Goal: Information Seeking & Learning: Find specific page/section

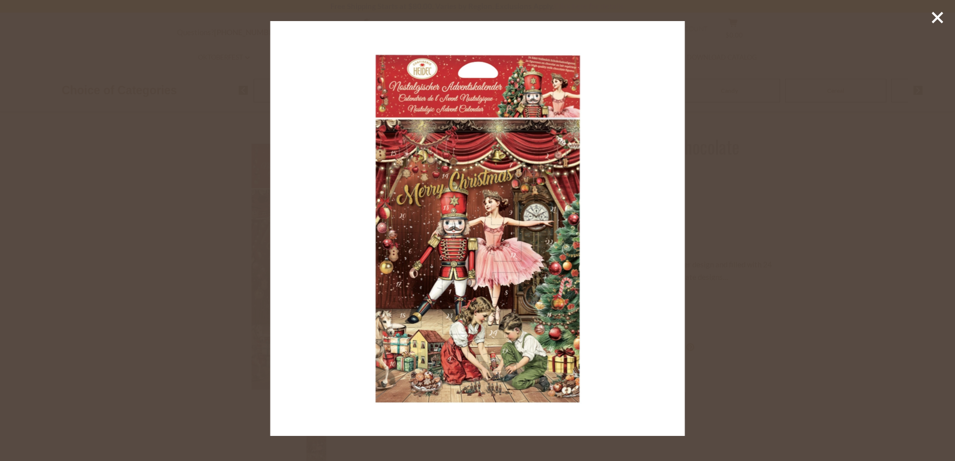
click at [937, 21] on icon at bounding box center [937, 17] width 15 height 15
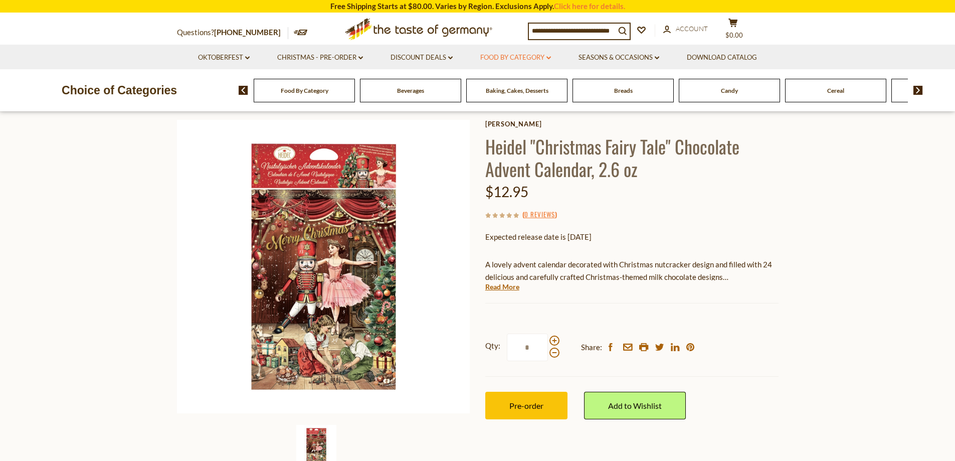
click at [528, 52] on link "Food By Category dropdown_arrow" at bounding box center [515, 57] width 71 height 11
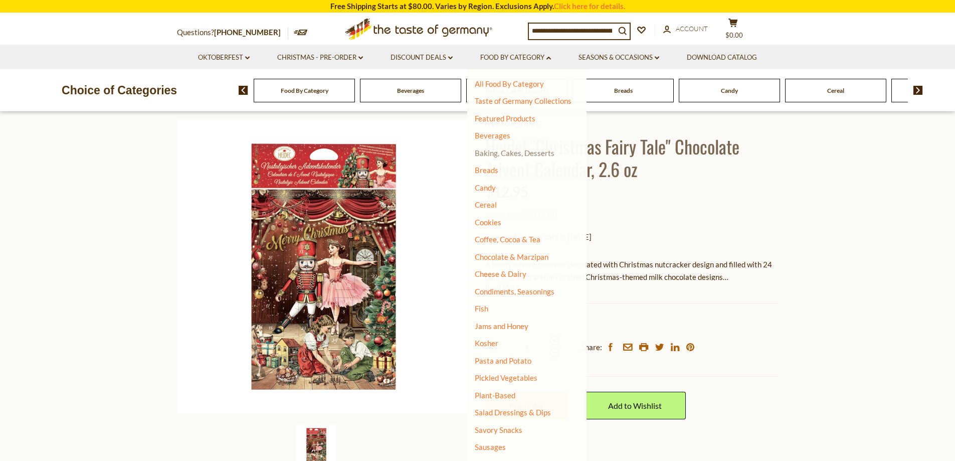
click at [527, 149] on link "Baking, Cakes, Desserts" at bounding box center [515, 152] width 80 height 9
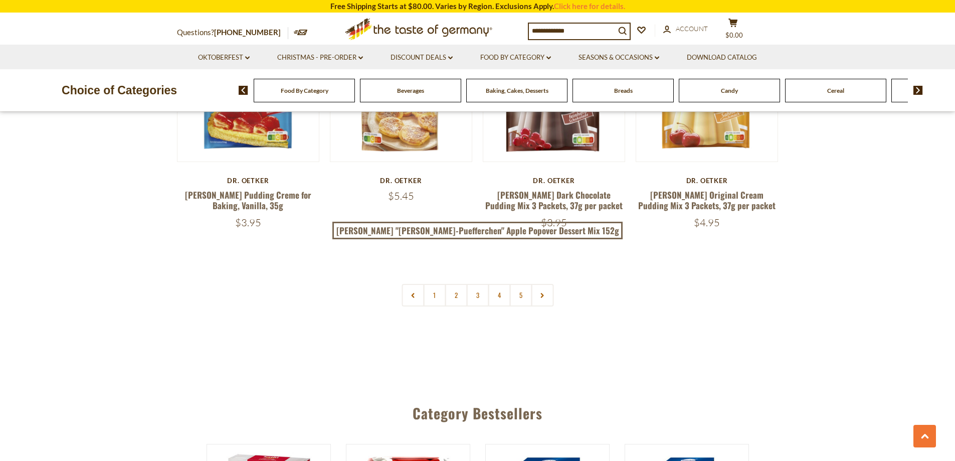
scroll to position [2456, 0]
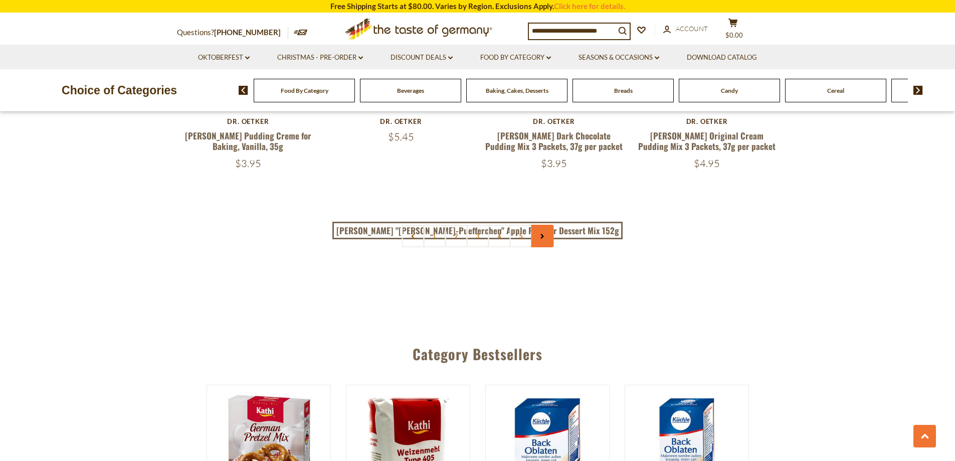
click at [548, 225] on link at bounding box center [542, 236] width 23 height 23
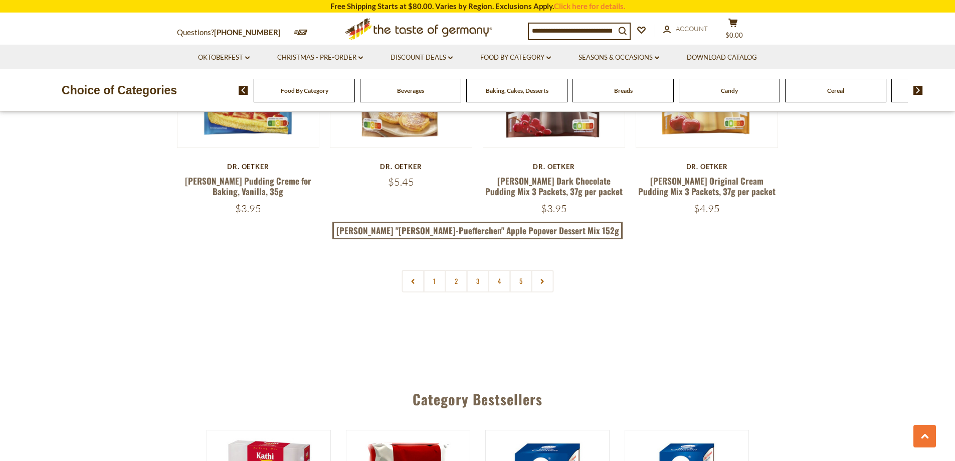
scroll to position [2456, 0]
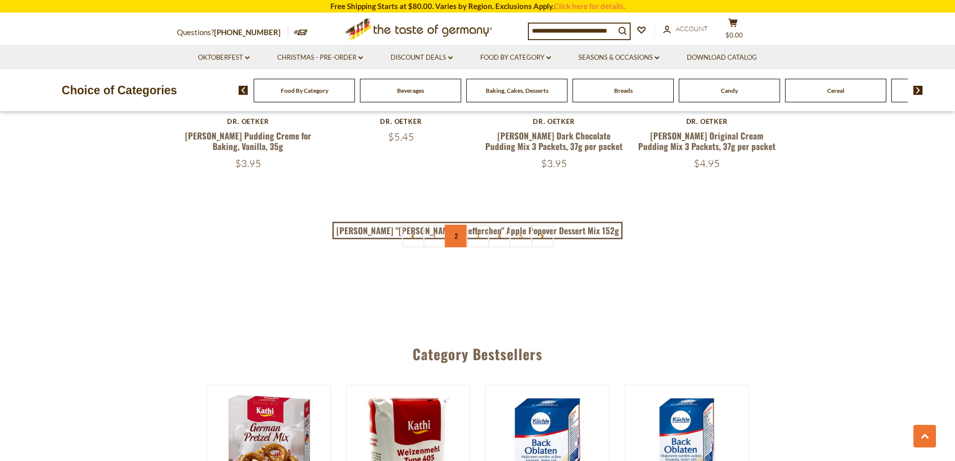
click at [456, 225] on link "2" at bounding box center [456, 236] width 23 height 23
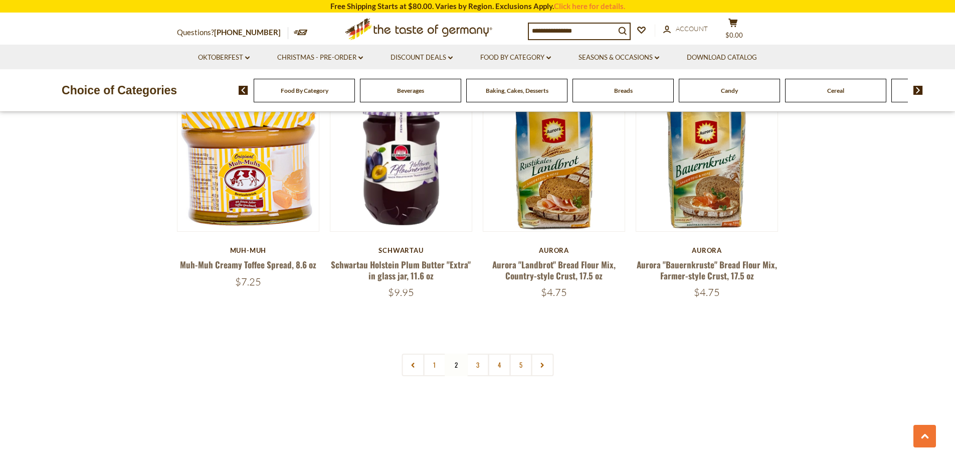
scroll to position [2326, 0]
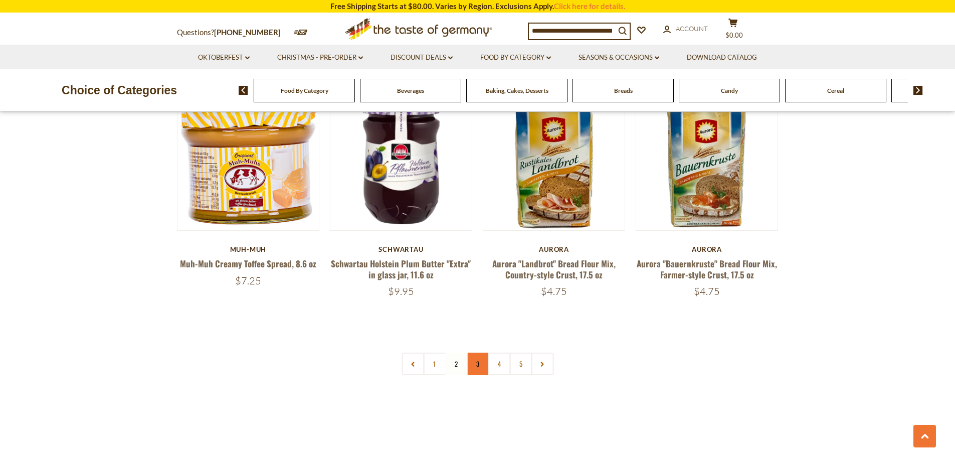
click at [480, 352] on link "3" at bounding box center [477, 363] width 23 height 23
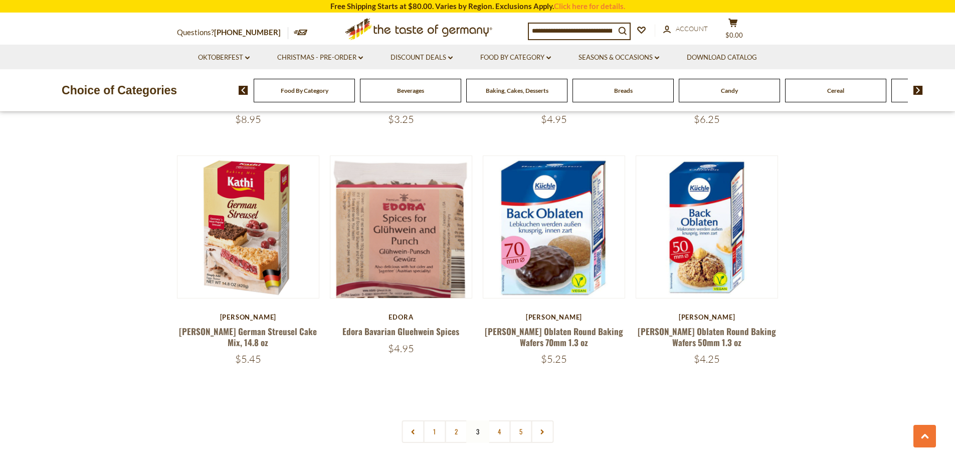
scroll to position [2276, 0]
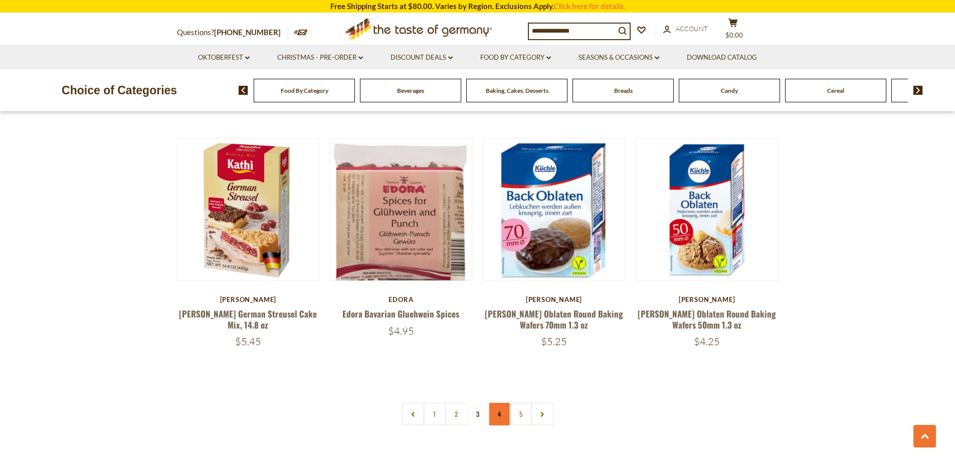
click at [504, 402] on link "4" at bounding box center [499, 413] width 23 height 23
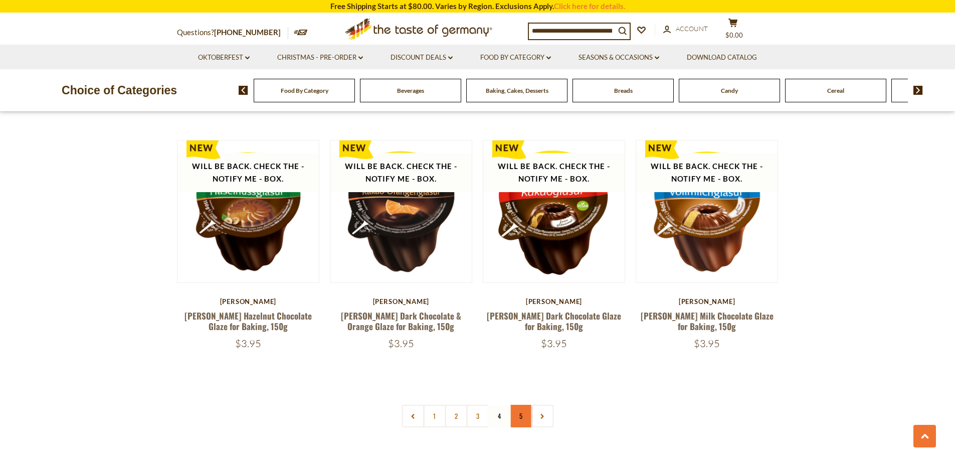
click at [516, 404] on link "5" at bounding box center [520, 415] width 23 height 23
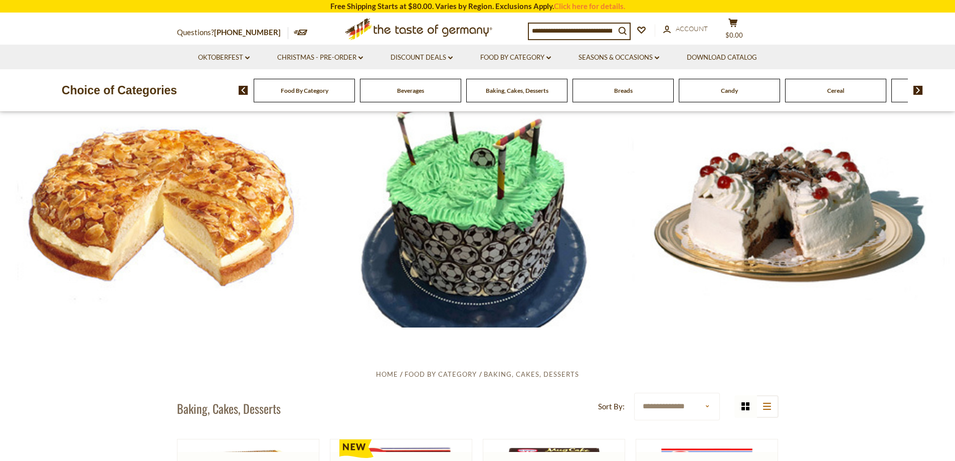
scroll to position [0, 0]
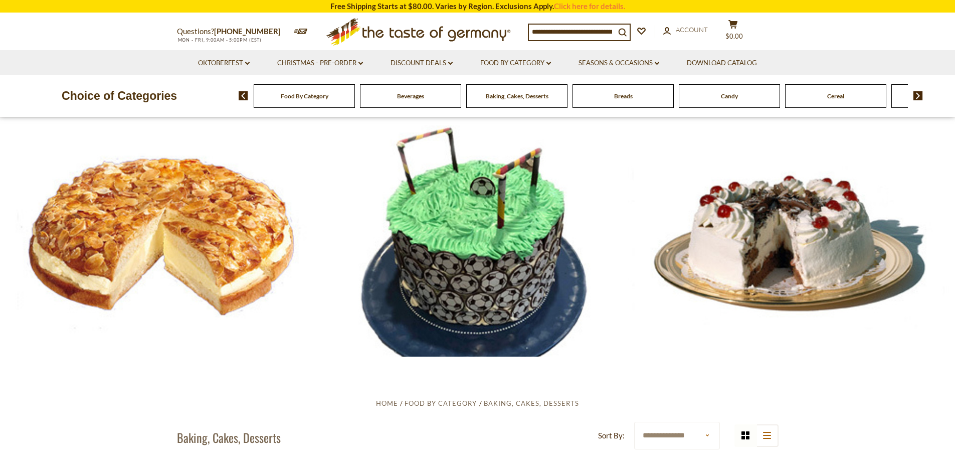
click at [597, 29] on input at bounding box center [572, 32] width 86 height 14
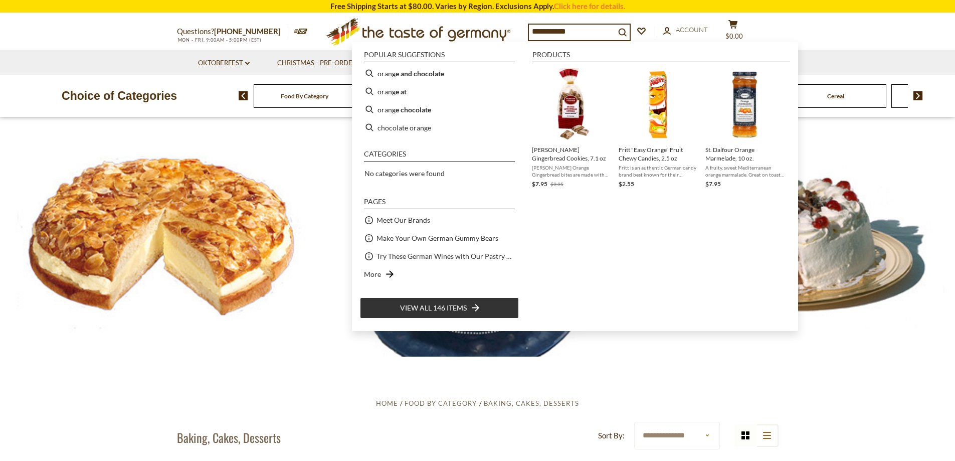
type input "**********"
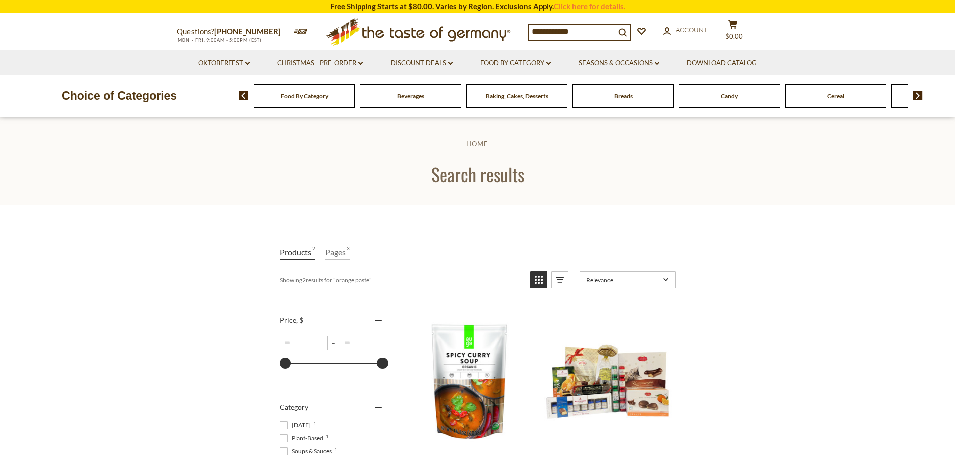
click at [604, 31] on input "**********" at bounding box center [572, 32] width 86 height 14
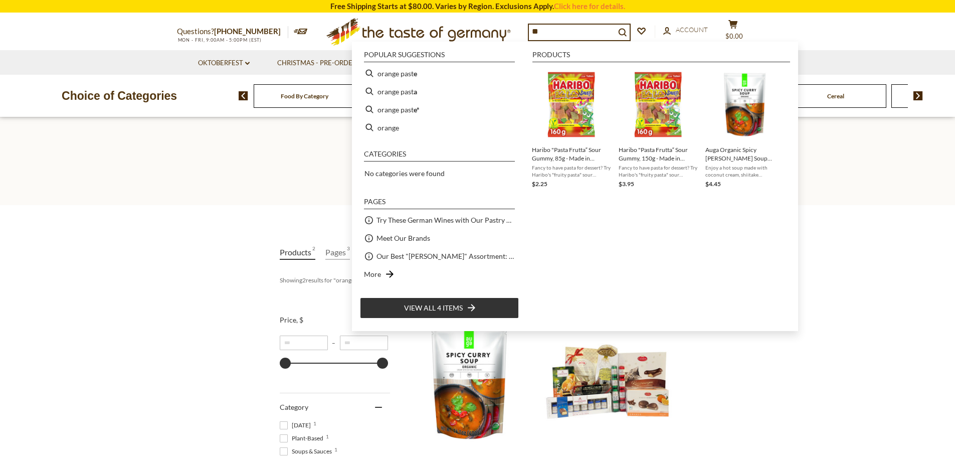
type input "*"
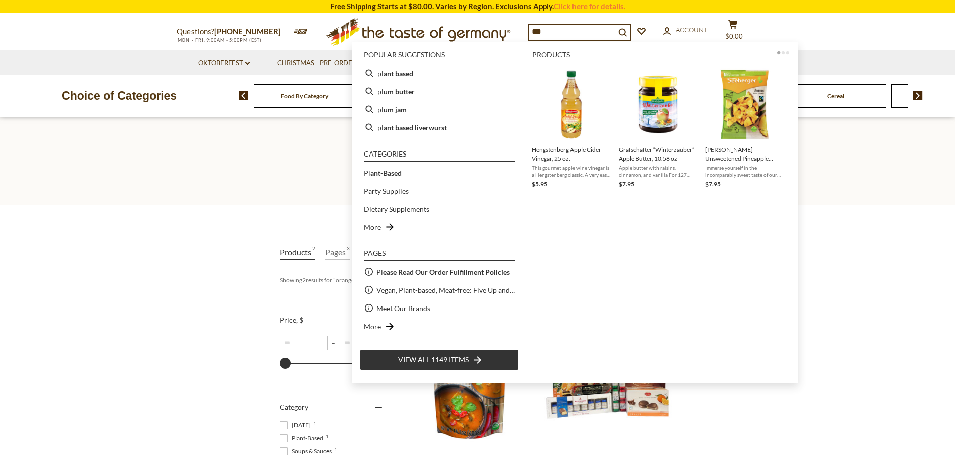
type input "****"
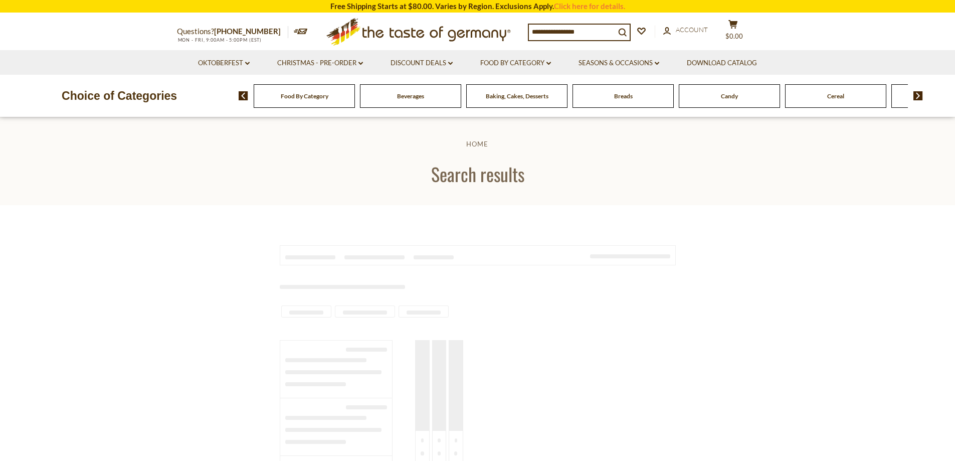
type input "****"
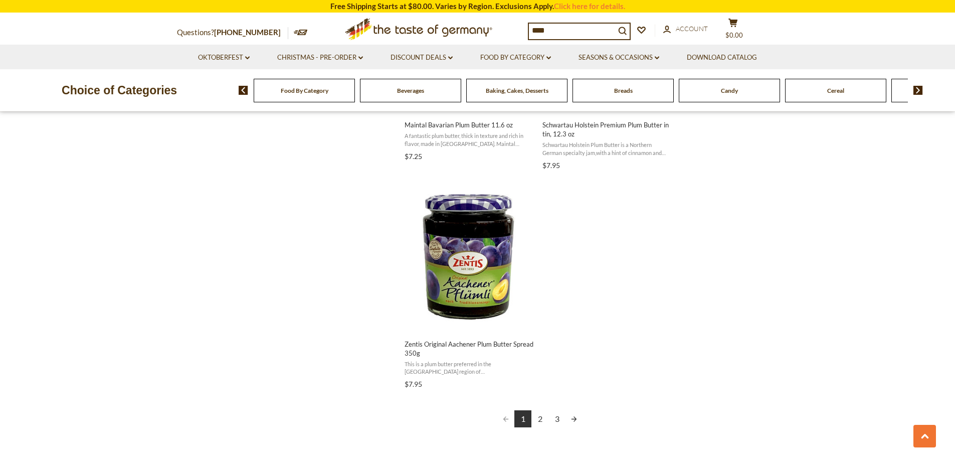
scroll to position [1704, 0]
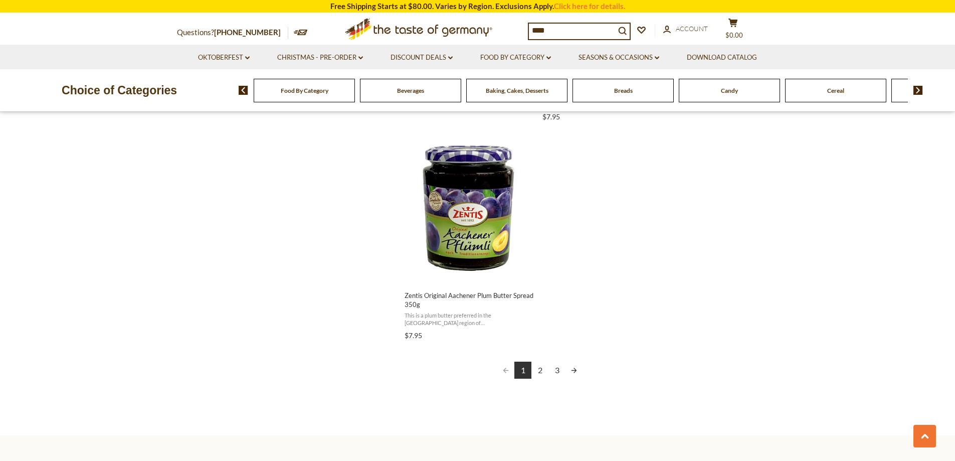
click at [539, 375] on link "2" at bounding box center [539, 369] width 17 height 17
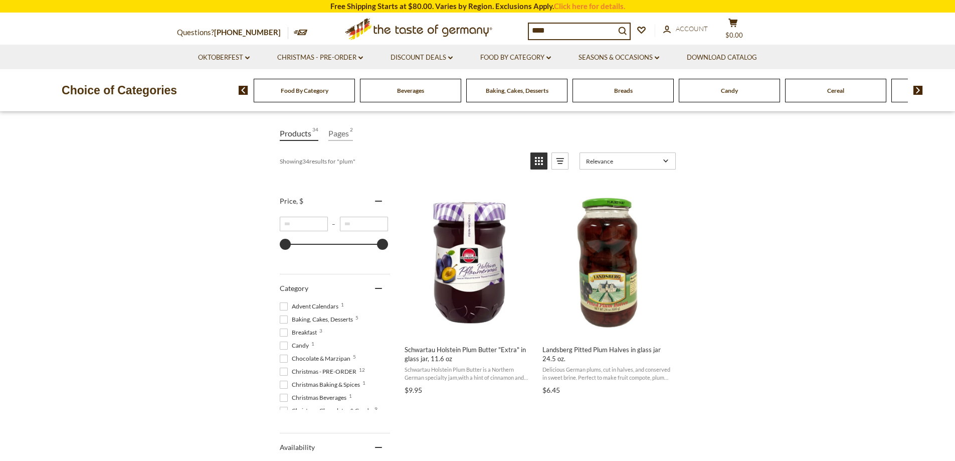
scroll to position [150, 0]
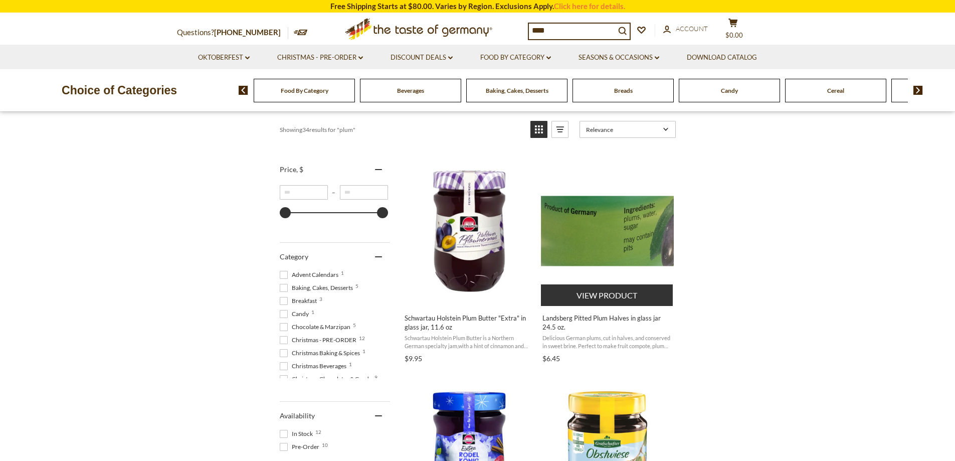
click at [639, 319] on span "Landsberg Pitted Plum Halves in glass jar 24.5 oz." at bounding box center [607, 322] width 130 height 18
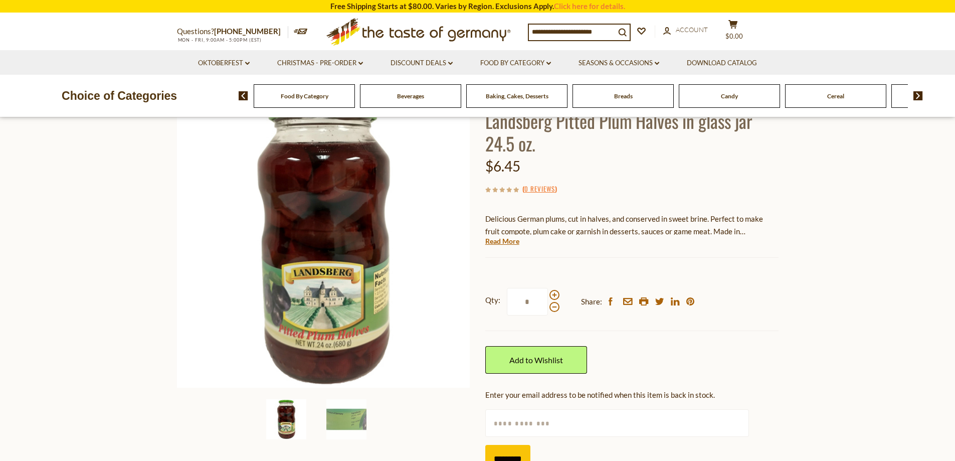
scroll to position [100, 0]
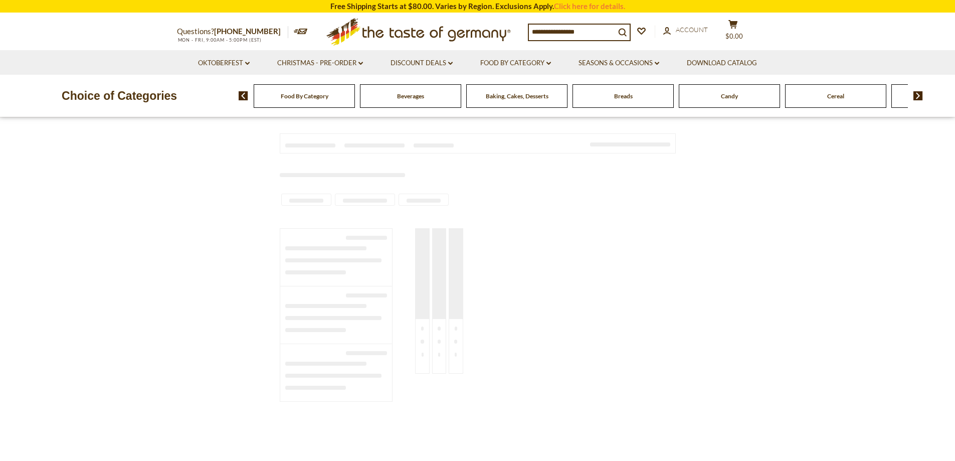
type input "****"
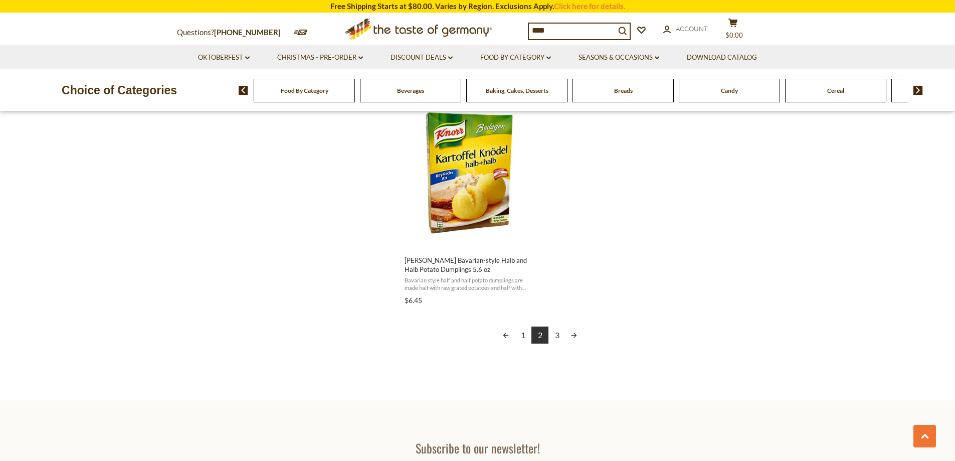
scroll to position [1754, 0]
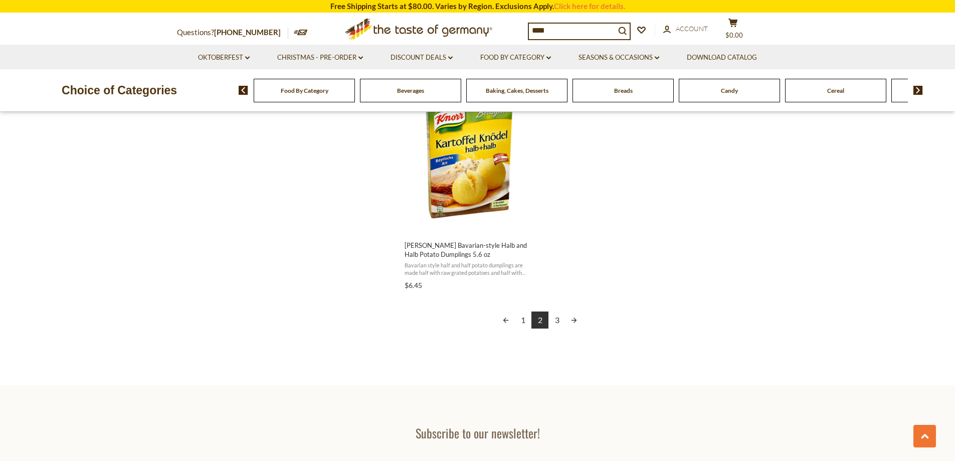
click at [557, 318] on link "3" at bounding box center [556, 319] width 17 height 17
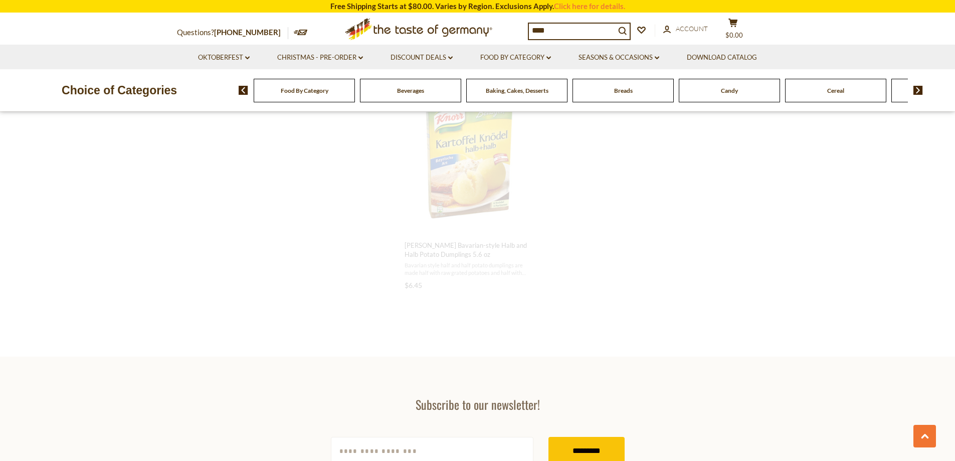
scroll to position [580, 0]
